Goal: Task Accomplishment & Management: Manage account settings

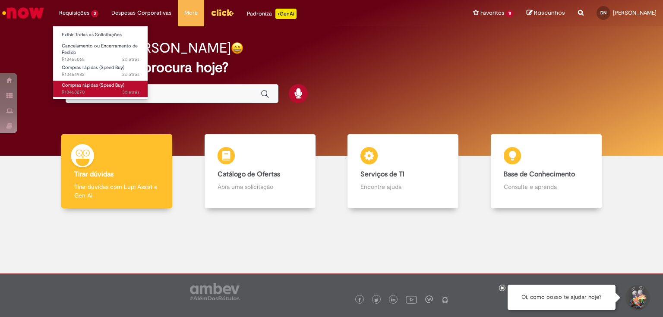
click at [95, 87] on span "Compras rápidas (Speed Buy)" at bounding box center [93, 85] width 63 height 6
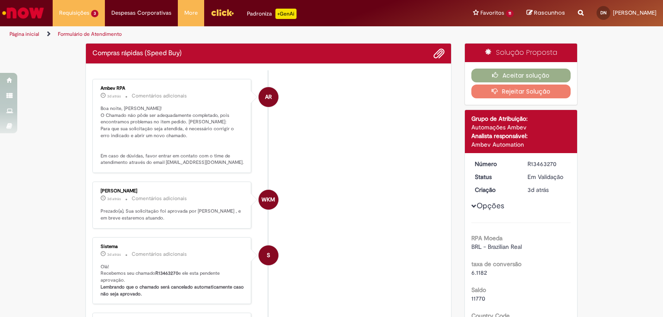
click at [368, 173] on ul "AR Ambev RPA 3d atrás 3 dias atrás Comentários adicionais Boa noite, [PERSON_NA…" at bounding box center [268, 286] width 352 height 432
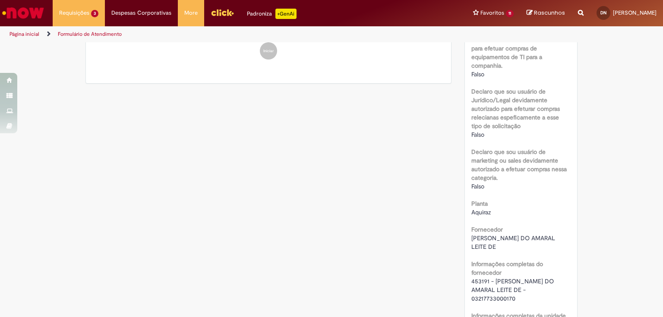
scroll to position [552, 0]
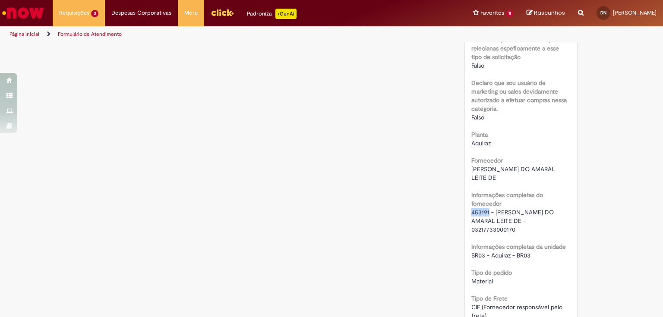
drag, startPoint x: 468, startPoint y: 213, endPoint x: 485, endPoint y: 213, distance: 17.3
click at [485, 213] on span "453191 - [PERSON_NAME] DO AMARAL LEITE DE - 03217733000170" at bounding box center [513, 220] width 84 height 25
copy span "453191"
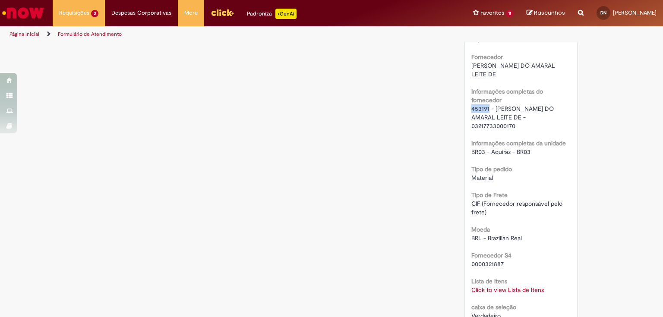
scroll to position [759, 0]
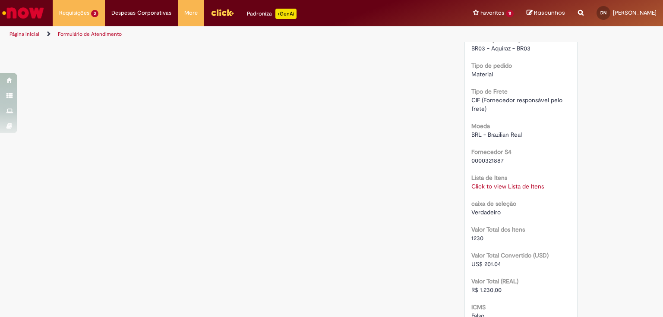
click at [514, 186] on link "Click to view Lista de Itens" at bounding box center [507, 186] width 72 height 8
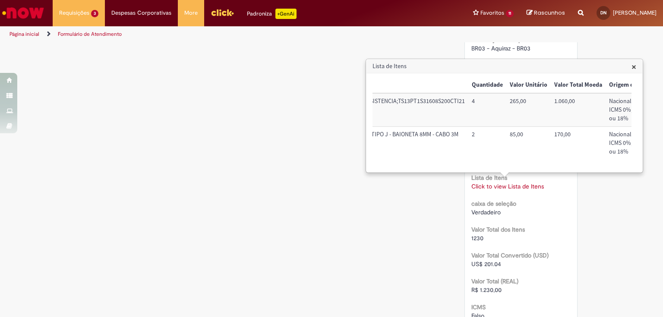
scroll to position [0, 216]
drag, startPoint x: 503, startPoint y: 104, endPoint x: 537, endPoint y: 106, distance: 33.7
click at [538, 105] on td "265,00" at bounding box center [526, 109] width 44 height 33
copy td "265,00"
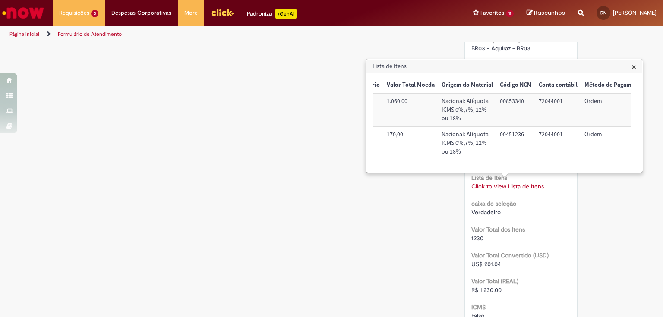
scroll to position [0, 396]
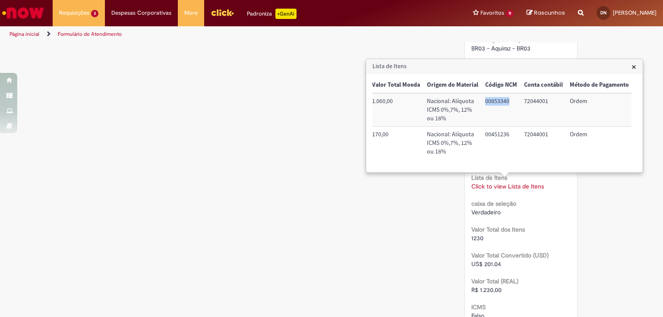
drag, startPoint x: 481, startPoint y: 101, endPoint x: 507, endPoint y: 105, distance: 27.0
click at [507, 105] on td "00853340" at bounding box center [500, 109] width 39 height 33
copy td "00853340"
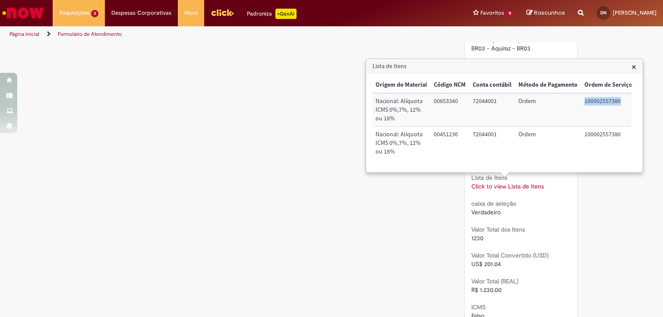
drag, startPoint x: 579, startPoint y: 101, endPoint x: 618, endPoint y: 104, distance: 38.9
click at [618, 104] on td "100002557380" at bounding box center [608, 109] width 55 height 33
copy td "100002557380"
click at [632, 68] on span "×" at bounding box center [633, 67] width 5 height 12
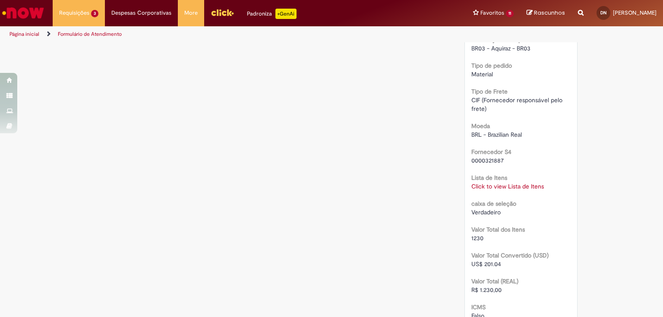
scroll to position [656, 0]
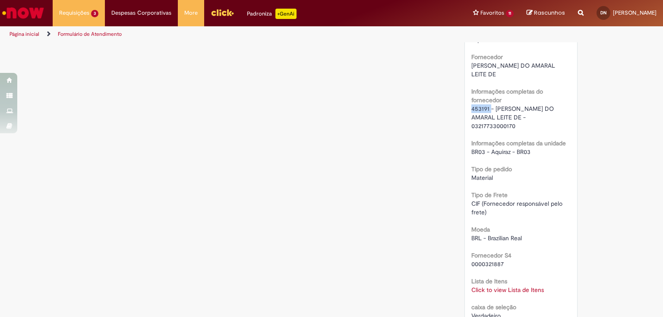
drag, startPoint x: 468, startPoint y: 110, endPoint x: 487, endPoint y: 110, distance: 19.0
click at [487, 110] on div "Número R13463270 Status Em [GEOGRAPHIC_DATA] Criação 3d atrás 3 dias atrás Opçõ…" at bounding box center [521, 87] width 113 height 1181
copy span "453191"
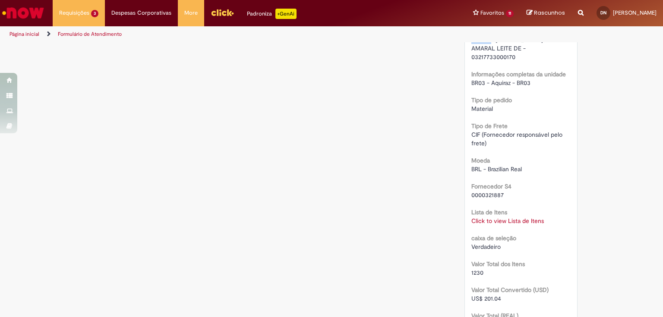
scroll to position [863, 0]
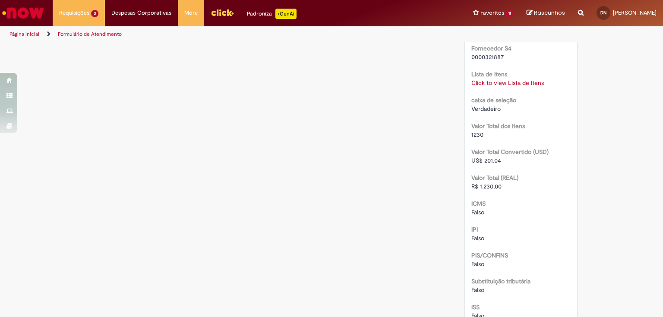
click at [506, 82] on link "Click to view Lista de Itens" at bounding box center [507, 83] width 72 height 8
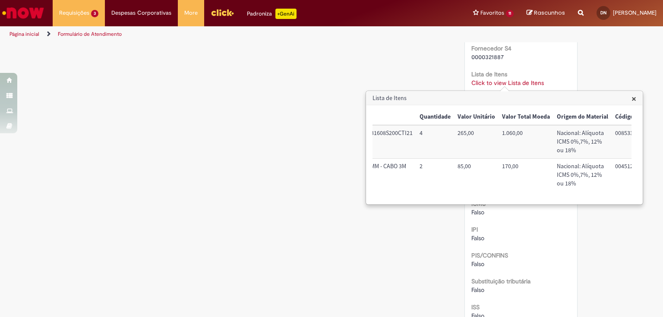
scroll to position [0, 264]
drag, startPoint x: 456, startPoint y: 166, endPoint x: 484, endPoint y: 165, distance: 27.2
click at [484, 165] on td "85,00" at bounding box center [478, 175] width 44 height 33
copy td "85,00"
drag, startPoint x: 250, startPoint y: 135, endPoint x: 321, endPoint y: 1, distance: 151.9
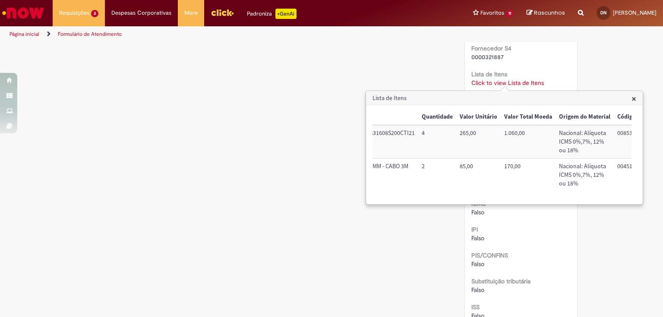
click at [635, 100] on span "×" at bounding box center [633, 99] width 5 height 12
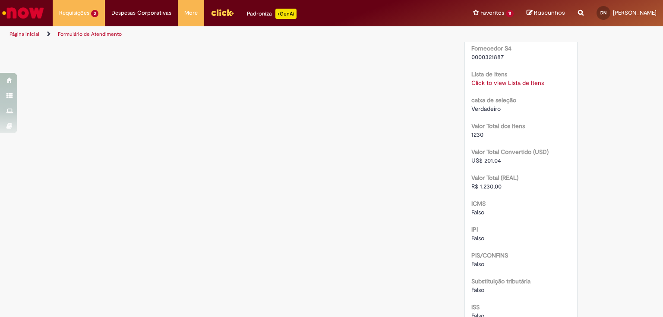
click at [482, 82] on link "Click to view Lista de Itens" at bounding box center [507, 83] width 72 height 8
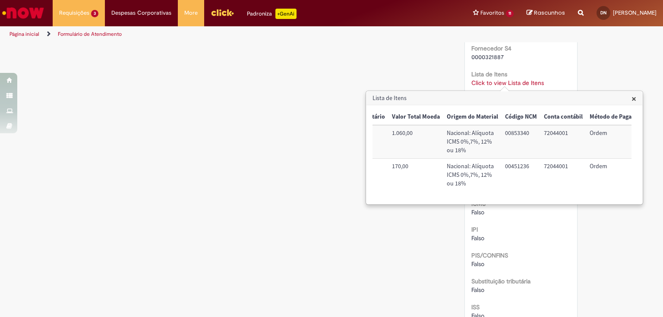
scroll to position [0, 378]
drag, startPoint x: 500, startPoint y: 167, endPoint x: 525, endPoint y: 168, distance: 24.2
click at [525, 168] on td "00451236" at bounding box center [518, 175] width 39 height 33
copy td "00451236"
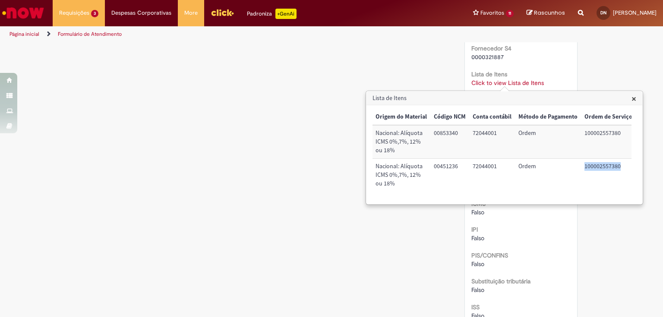
drag, startPoint x: 580, startPoint y: 169, endPoint x: 618, endPoint y: 170, distance: 38.0
click at [619, 170] on td "100002557380" at bounding box center [608, 175] width 55 height 33
copy td "100002557380"
drag, startPoint x: 603, startPoint y: 255, endPoint x: 581, endPoint y: 265, distance: 23.3
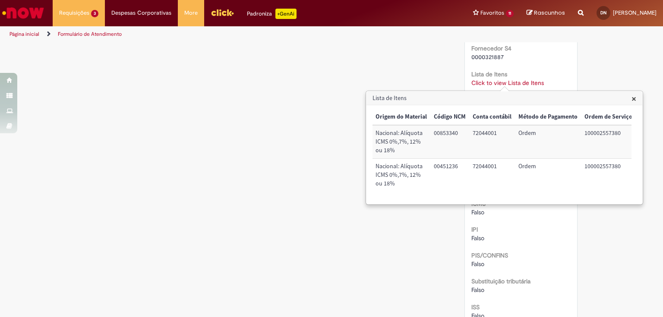
scroll to position [966, 0]
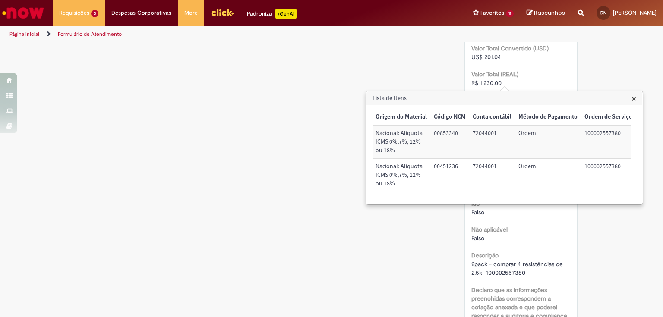
click at [631, 99] on span "×" at bounding box center [633, 99] width 5 height 12
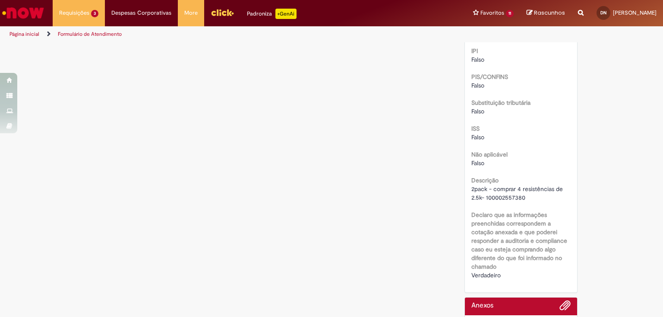
scroll to position [1076, 0]
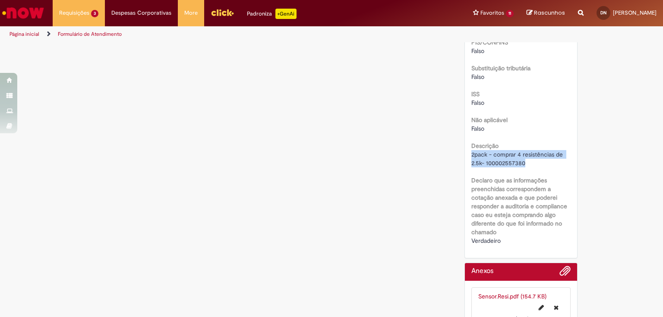
drag, startPoint x: 468, startPoint y: 154, endPoint x: 533, endPoint y: 159, distance: 65.8
click at [534, 160] on div "2pack - comprar 4 resistências de 2.5k- 100002557380" at bounding box center [521, 158] width 100 height 17
copy span "2pack - comprar 4 resistências de 2.5k- 100002557380"
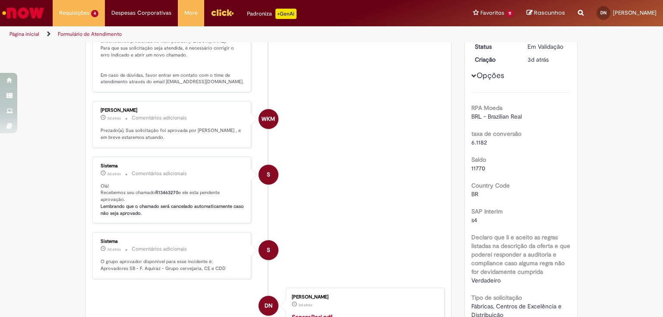
scroll to position [0, 0]
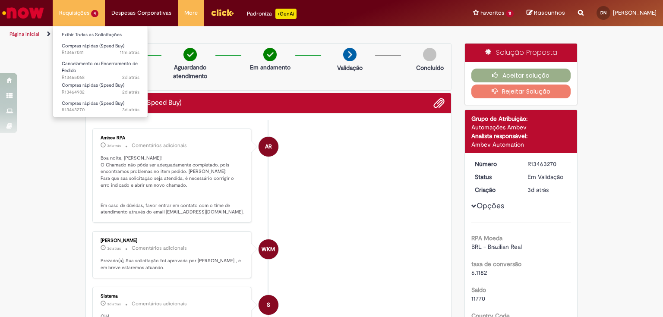
click at [82, 11] on li "Requisições 4 Exibir Todas as Solicitações Compras rápidas (Speed Buy) 11m atrá…" at bounding box center [79, 13] width 52 height 26
click at [75, 35] on link "Exibir Todas as Solicitações" at bounding box center [100, 34] width 95 height 9
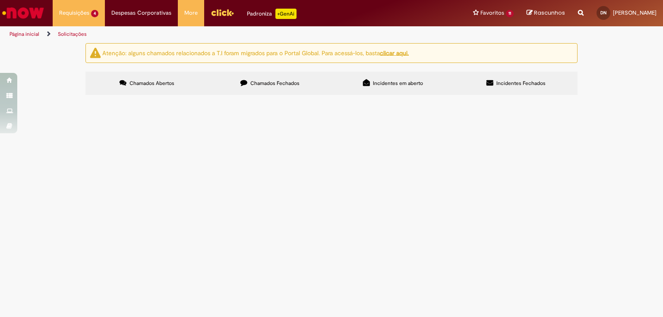
click at [340, 291] on main "Solicitações Atenção: alguns chamados relacionados a T.I foram migrados para o …" at bounding box center [331, 180] width 663 height 274
click at [0, 0] on span "R13465068" at bounding box center [0, 0] width 0 height 0
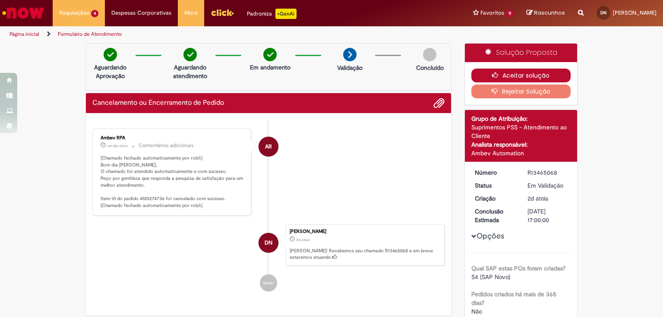
click at [552, 76] on button "Aceitar solução" at bounding box center [521, 76] width 100 height 14
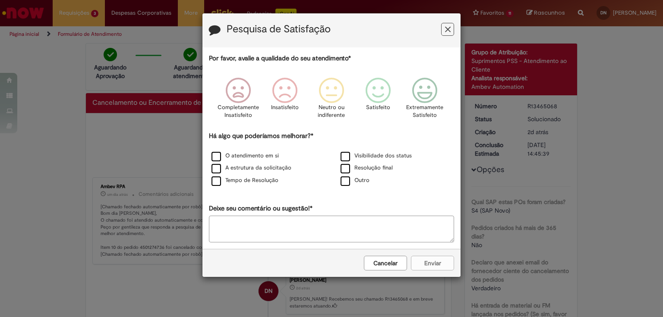
click at [346, 162] on div "Resolução final" at bounding box center [395, 168] width 129 height 13
drag, startPoint x: 221, startPoint y: 158, endPoint x: 226, endPoint y: 159, distance: 4.8
click at [221, 158] on label "O atendimento em si" at bounding box center [244, 156] width 67 height 8
click at [407, 90] on div "Extremamente Satisfeito" at bounding box center [424, 100] width 49 height 59
click at [435, 261] on button "Enviar" at bounding box center [432, 263] width 43 height 15
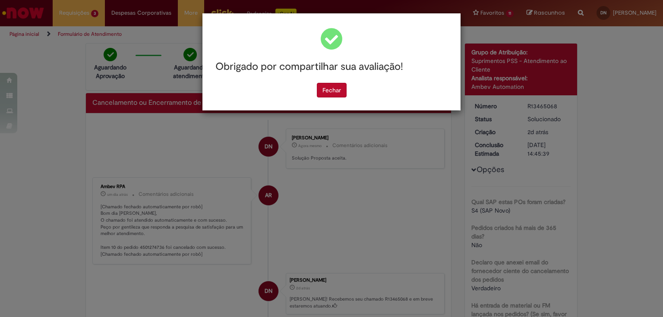
drag, startPoint x: 339, startPoint y: 89, endPoint x: 351, endPoint y: 91, distance: 12.3
click at [339, 90] on button "Fechar" at bounding box center [332, 90] width 30 height 15
